Goal: Task Accomplishment & Management: Manage account settings

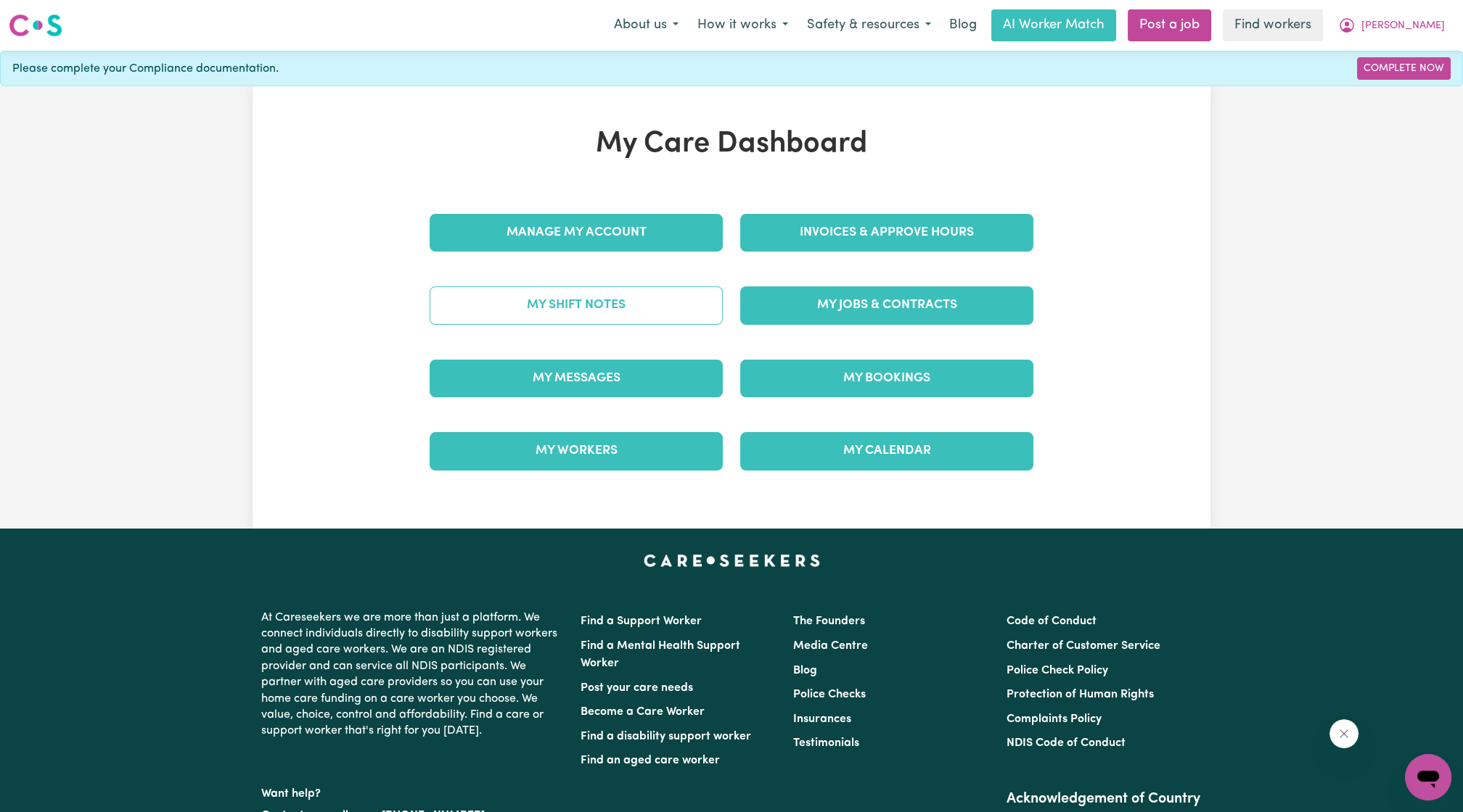
click at [621, 315] on link "My Shift Notes" at bounding box center [576, 305] width 293 height 38
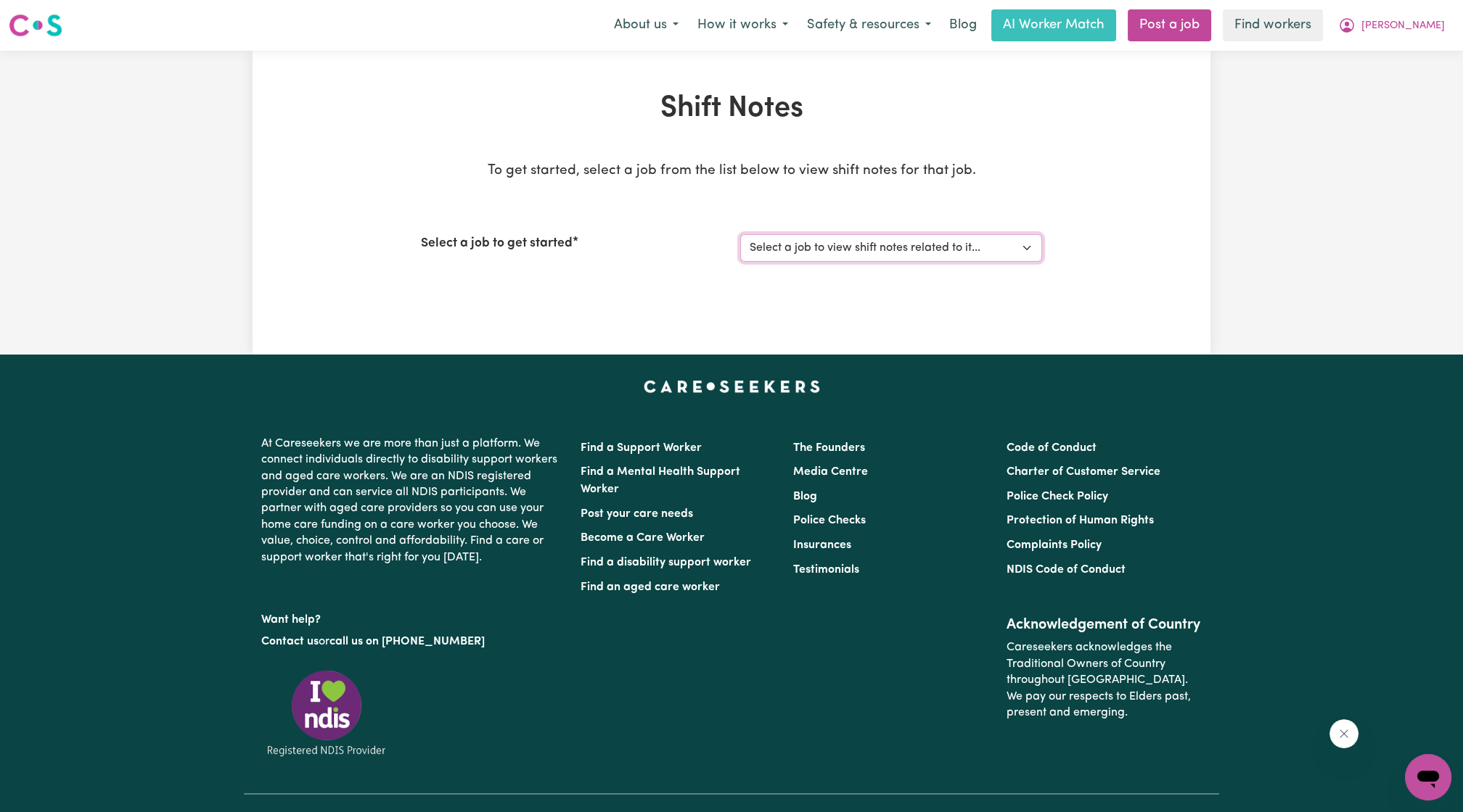
click at [817, 256] on select "Select a job to view shift notes related to it... Support Worker Needed To Cove…" at bounding box center [890, 248] width 302 height 27
select select "11042"
click at [740, 234] on select "Select a job to view shift notes related to it... Support Worker Needed To Cove…" at bounding box center [890, 248] width 302 height 27
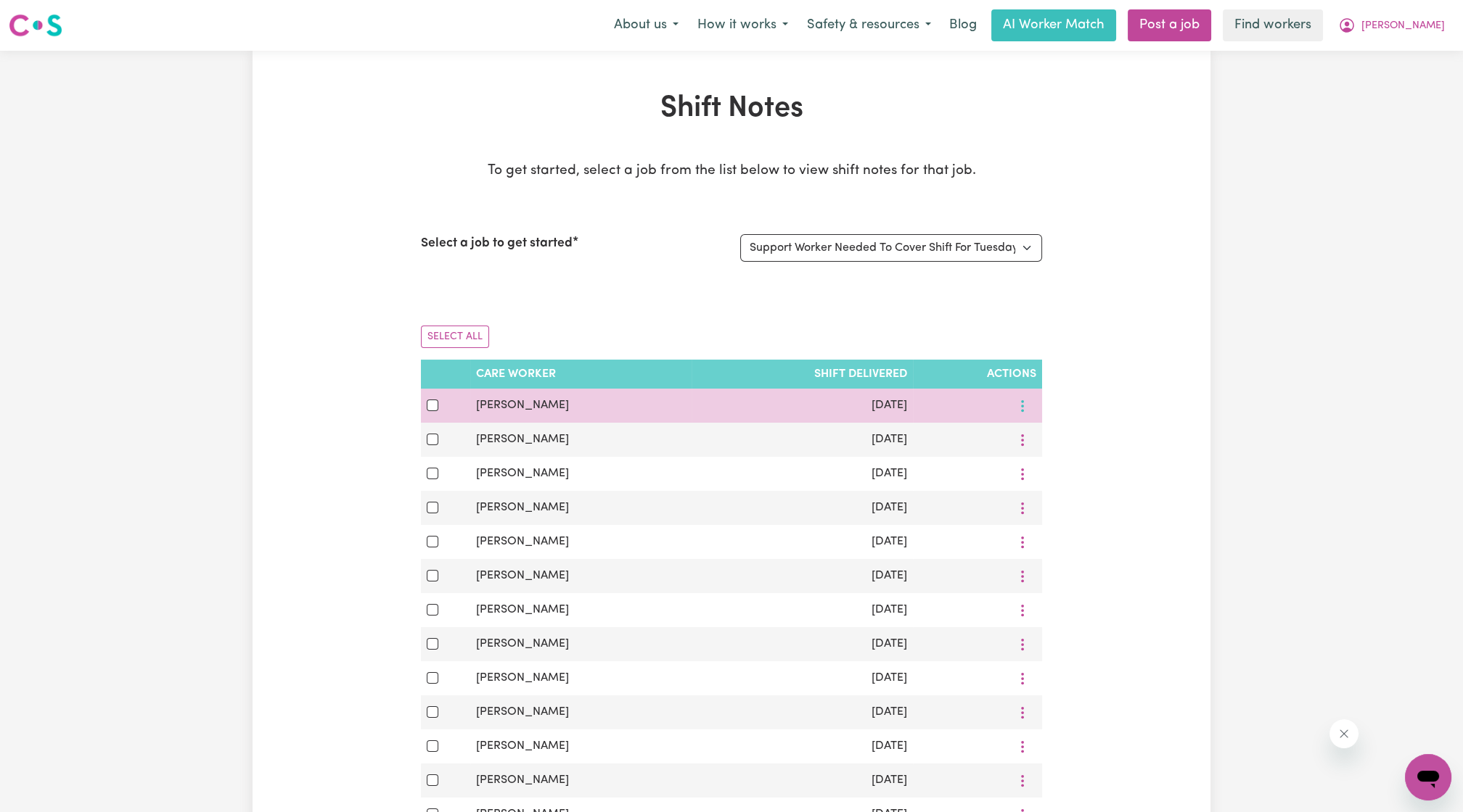
click at [1030, 398] on button "More options" at bounding box center [1022, 406] width 27 height 23
click at [1032, 428] on link "View Shift Note" at bounding box center [1076, 439] width 120 height 29
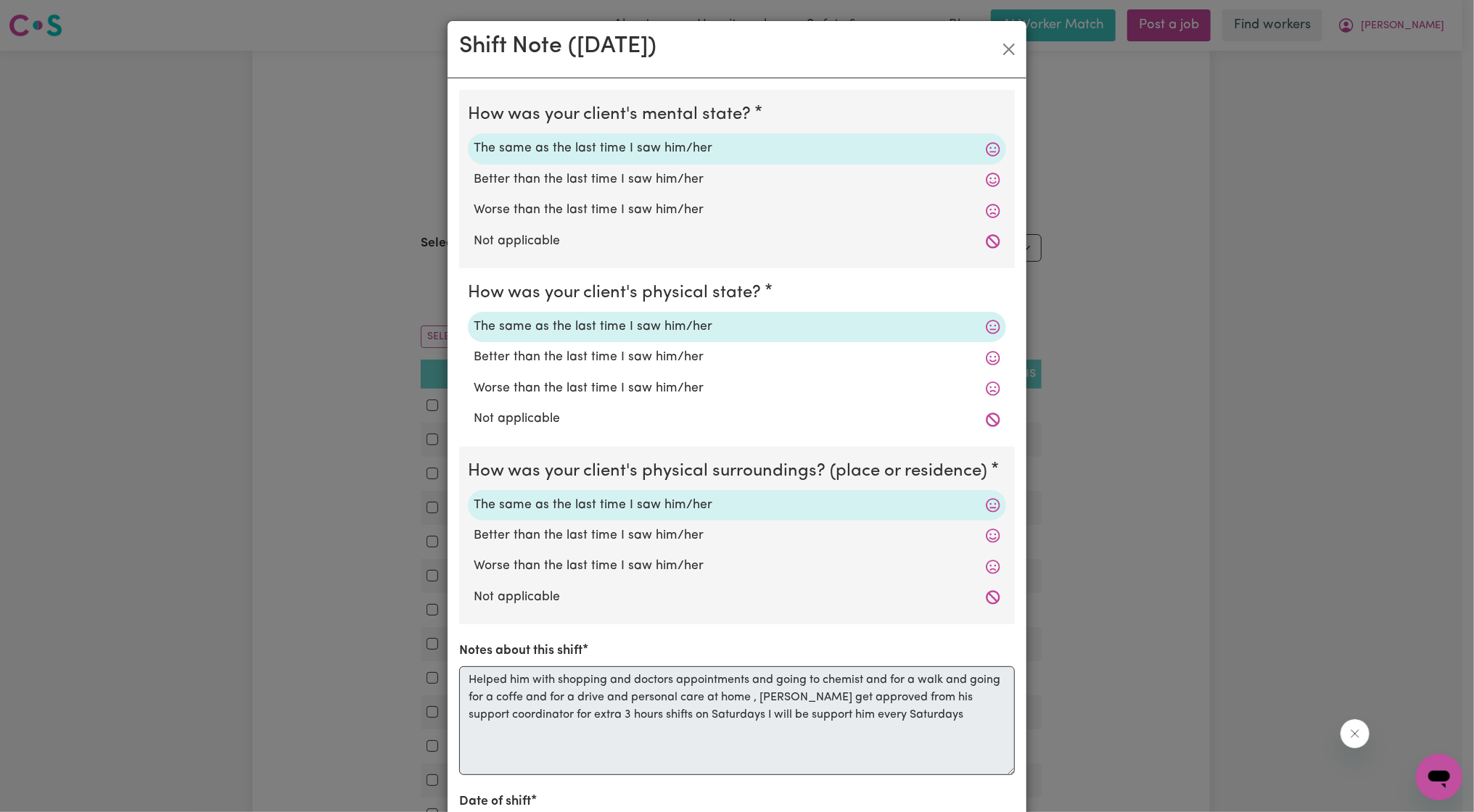
click at [1280, 205] on div "Shift Note ( [DATE] ) How was your client's mental state? The same as the last …" at bounding box center [737, 406] width 1474 height 812
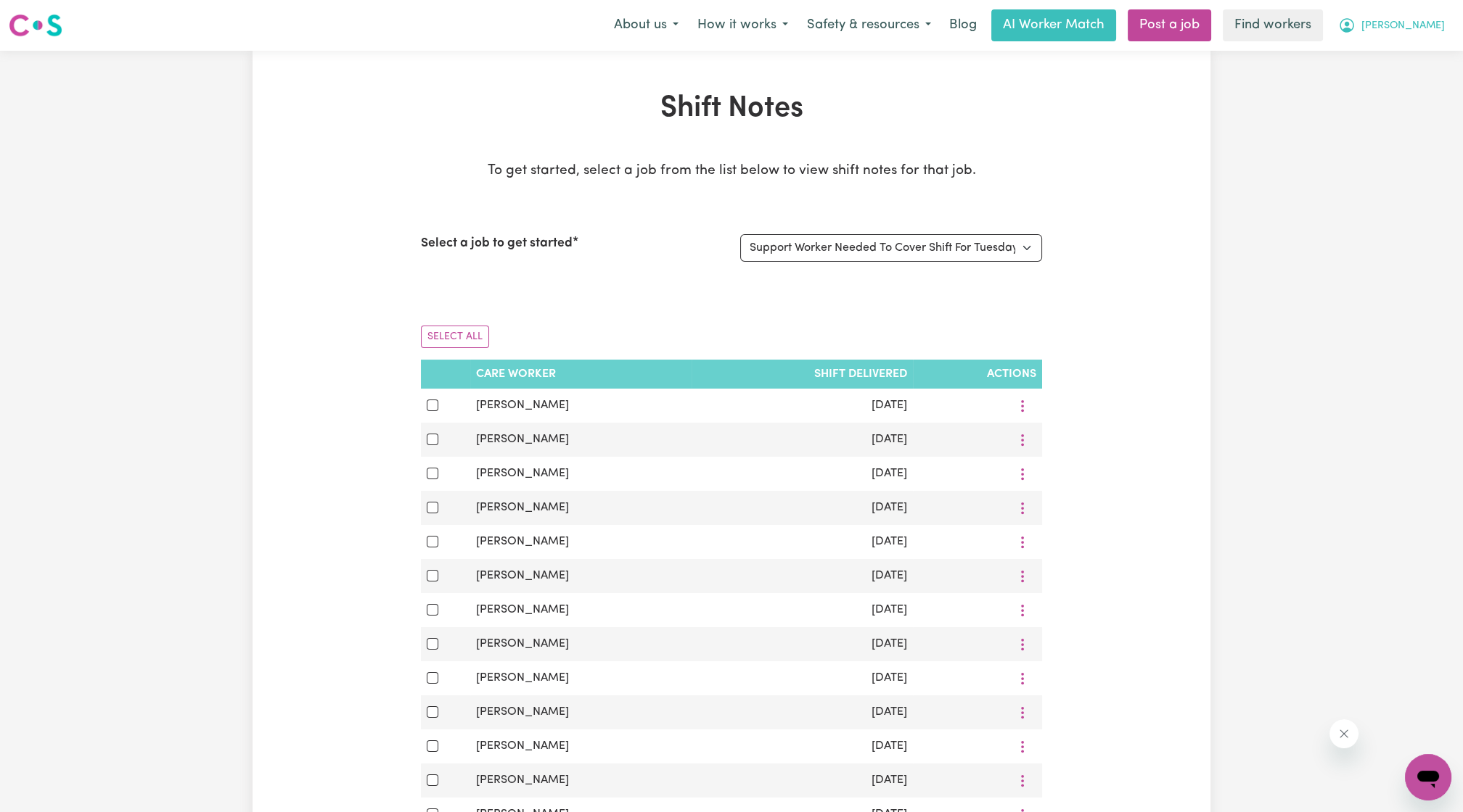
click at [1356, 25] on icon "My Account" at bounding box center [1347, 25] width 17 height 17
click at [1382, 47] on link "My Dashboard" at bounding box center [1396, 57] width 115 height 27
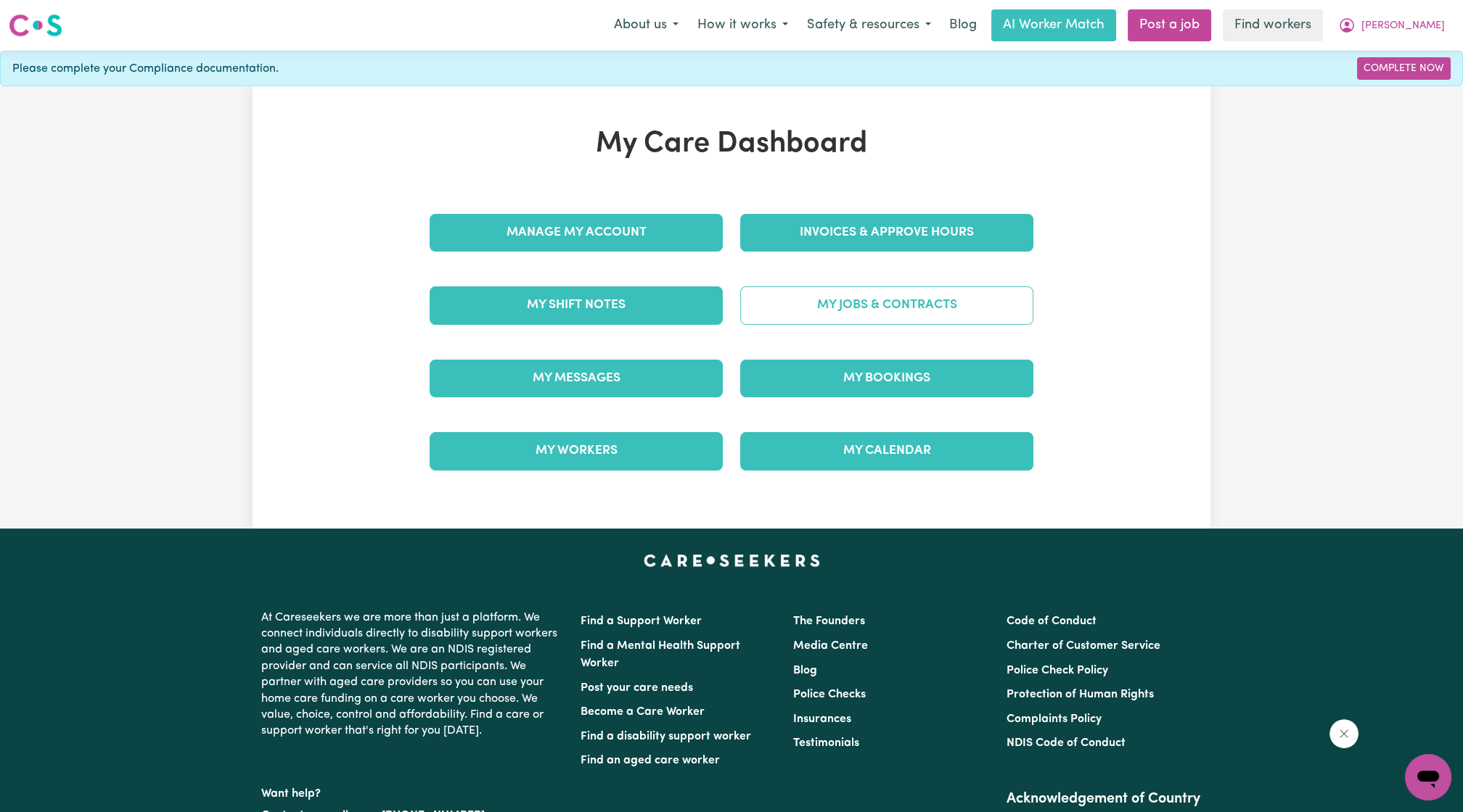
click at [950, 302] on link "My Jobs & Contracts" at bounding box center [886, 305] width 293 height 38
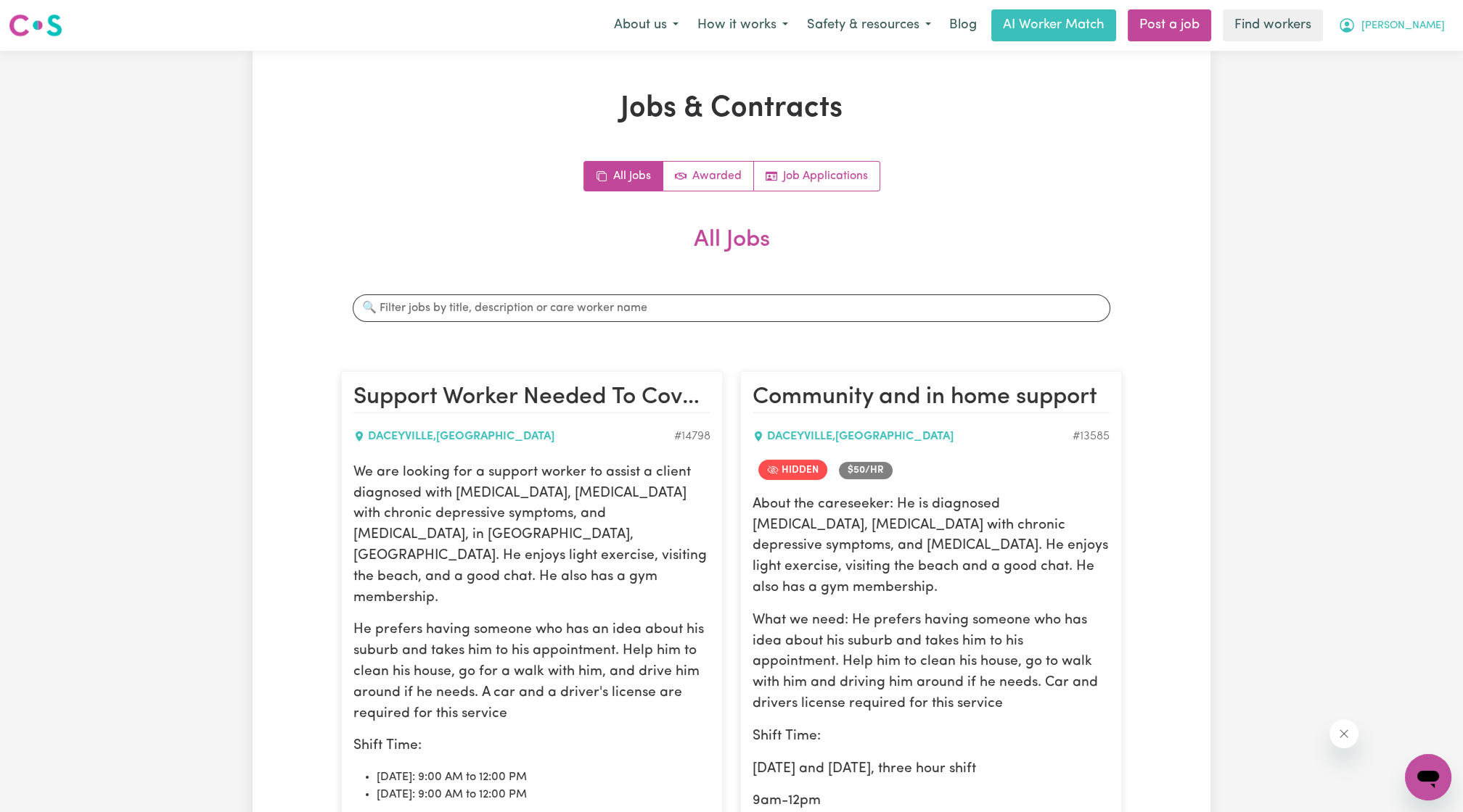
click at [1434, 21] on span "[PERSON_NAME]" at bounding box center [1402, 26] width 83 height 16
click at [1399, 85] on link "Logout" at bounding box center [1396, 83] width 115 height 27
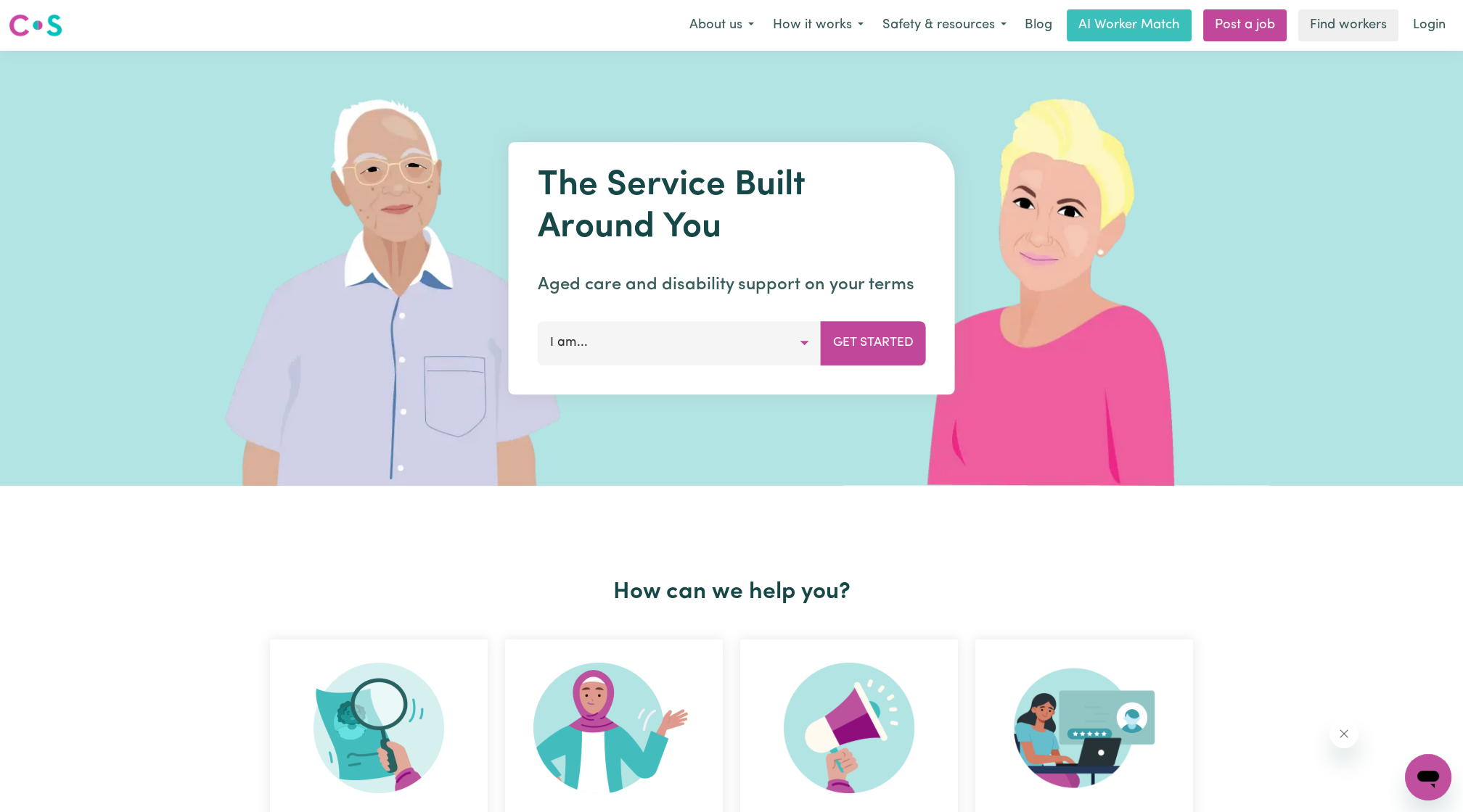
click at [1400, 32] on div "About us How it works Safety & resources Blog AI Worker Match Post a job Find w…" at bounding box center [1067, 25] width 774 height 32
click at [1421, 34] on link "Login" at bounding box center [1429, 25] width 50 height 32
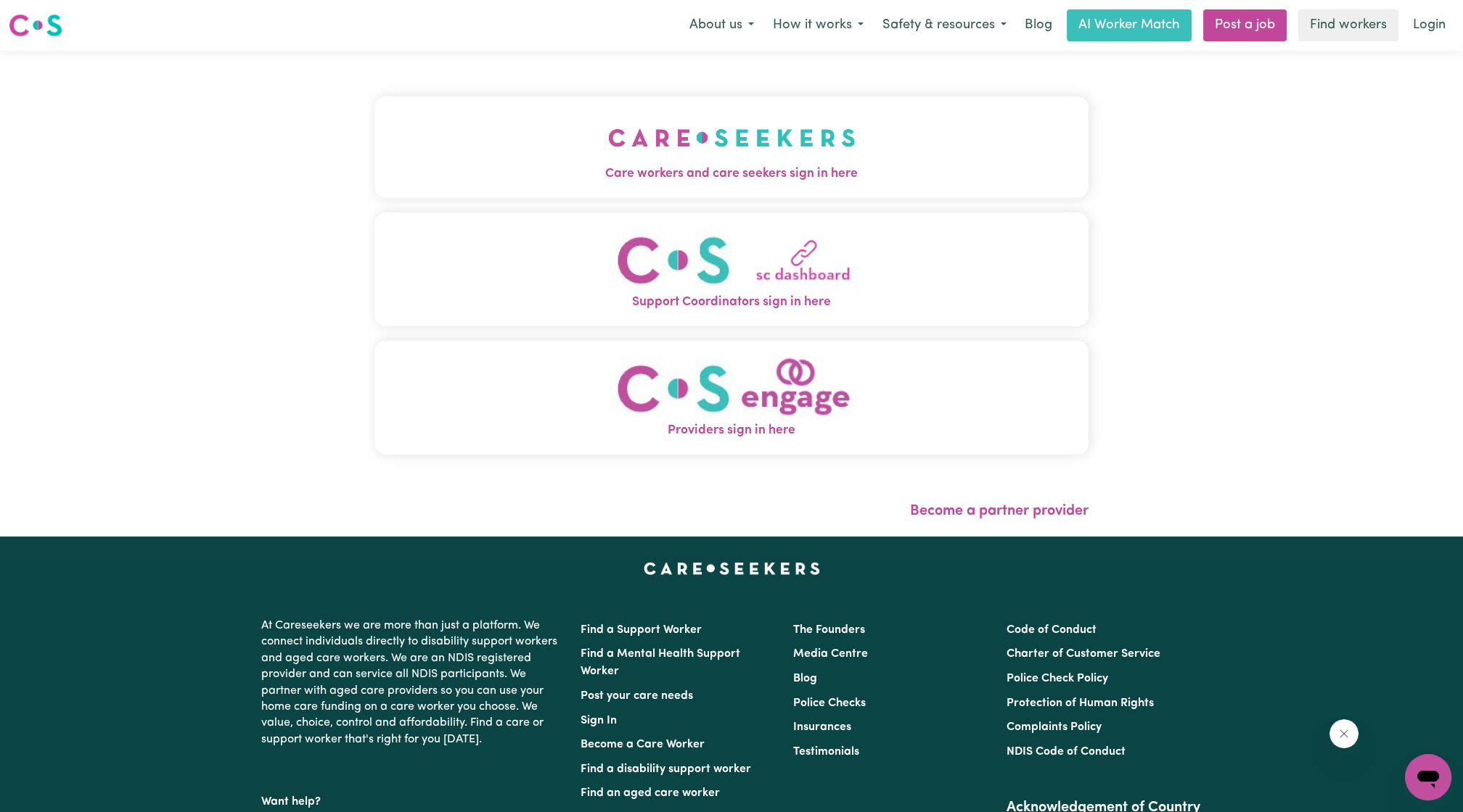
click at [893, 165] on span "Care workers and care seekers sign in here" at bounding box center [732, 174] width 714 height 19
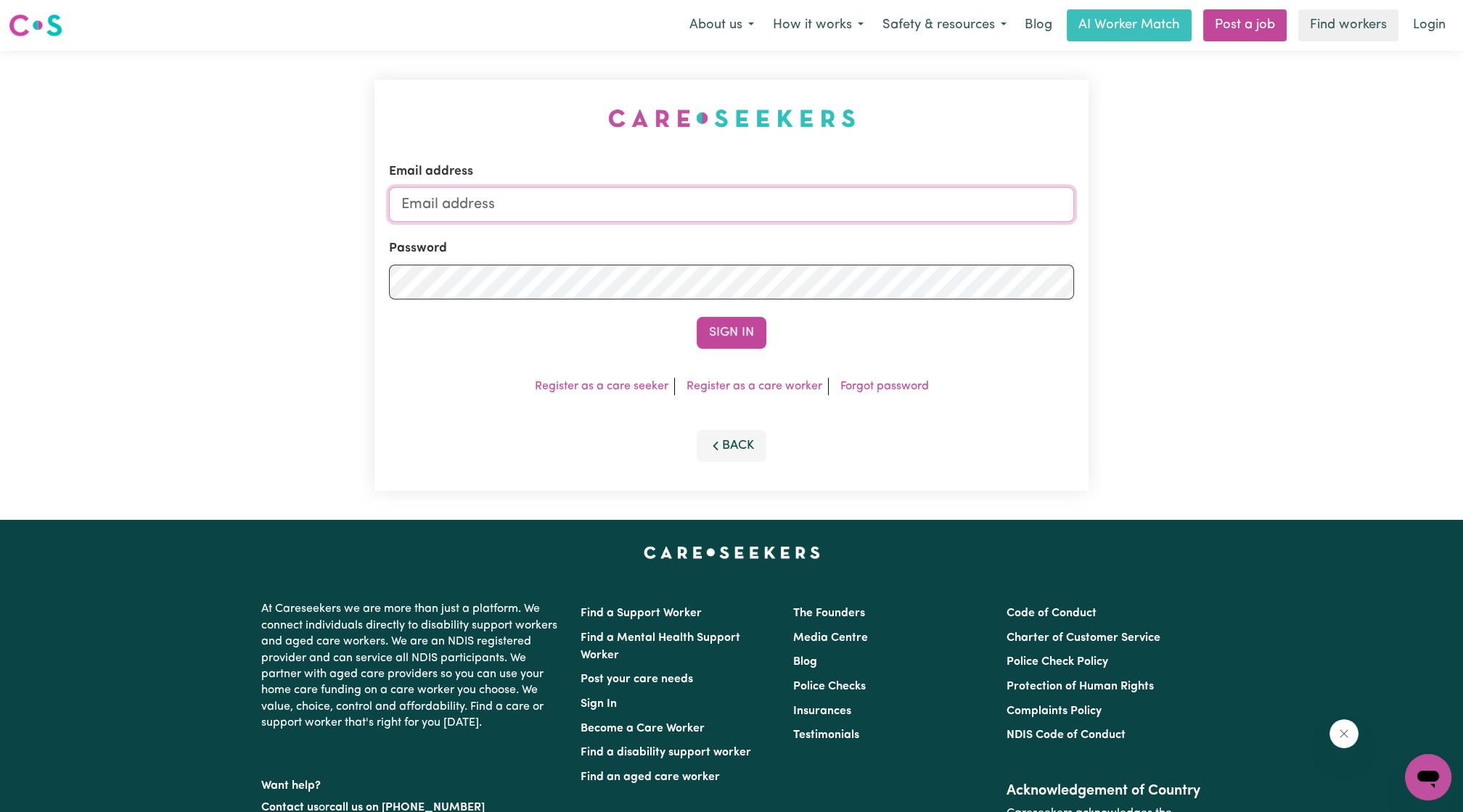
click at [835, 209] on input "Email address" at bounding box center [731, 204] width 685 height 35
drag, startPoint x: 479, startPoint y: 205, endPoint x: 728, endPoint y: 234, distance: 250.7
click at [723, 230] on form "Email address [EMAIL_ADDRESS][PERSON_NAME][DOMAIN_NAME] Password Sign In" at bounding box center [731, 256] width 685 height 186
type input "[EMAIL_ADDRESS][DOMAIN_NAME]"
click at [735, 346] on button "Sign In" at bounding box center [732, 333] width 70 height 32
